Goal: Find contact information

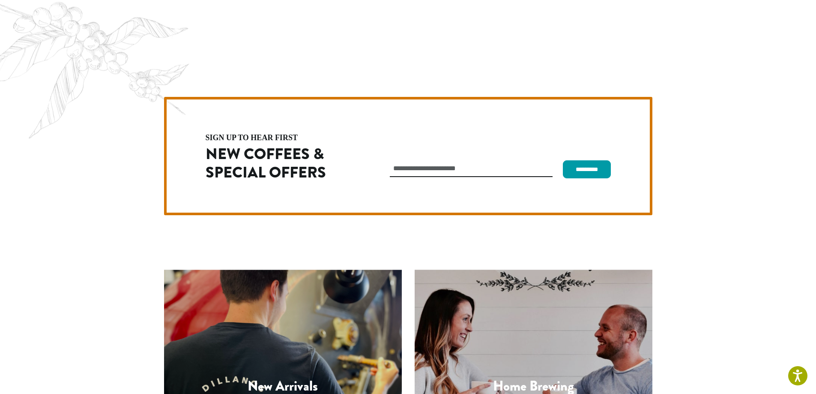
scroll to position [2421, 0]
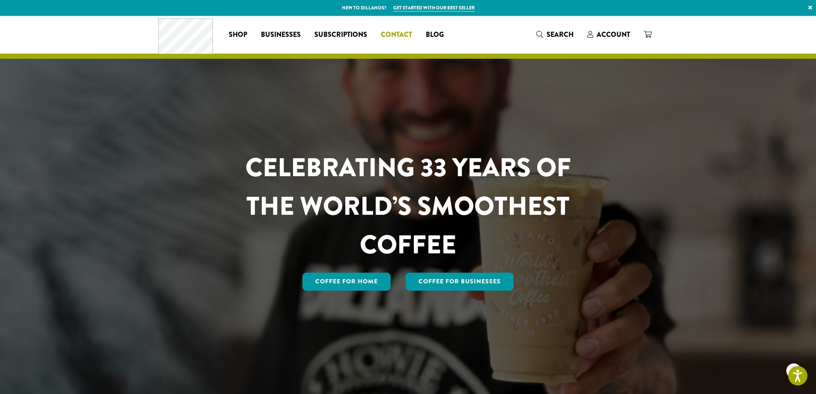
click at [384, 28] on link "Contact" at bounding box center [396, 35] width 45 height 14
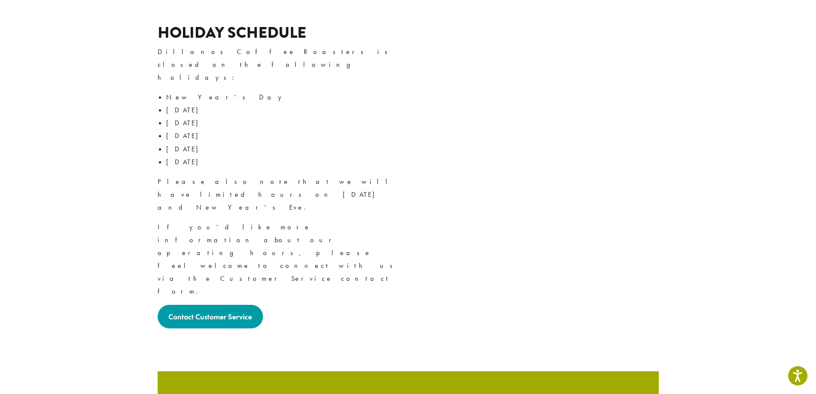
scroll to position [1417, 0]
